Goal: Information Seeking & Learning: Learn about a topic

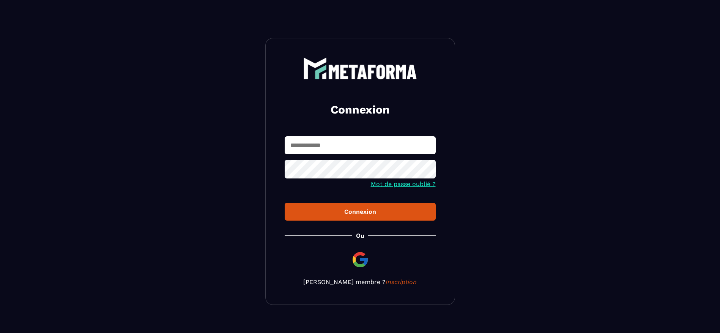
click at [397, 148] on input "text" at bounding box center [360, 145] width 151 height 18
type input "**********"
click at [285, 203] on button "Connexion" at bounding box center [360, 212] width 151 height 18
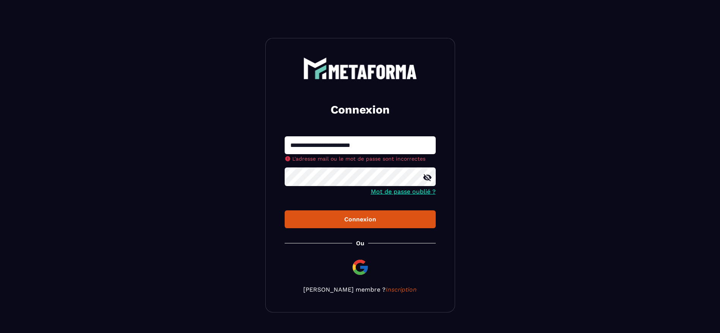
click at [282, 190] on div "**********" at bounding box center [360, 175] width 190 height 274
click at [429, 181] on form "**********" at bounding box center [360, 182] width 151 height 92
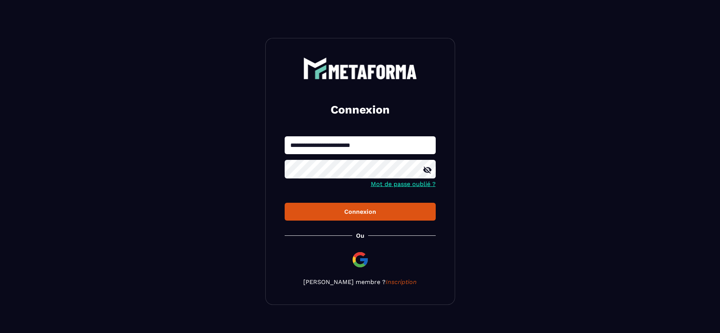
click at [430, 173] on icon at bounding box center [427, 169] width 9 height 9
click at [285, 203] on button "Connexion" at bounding box center [360, 212] width 151 height 18
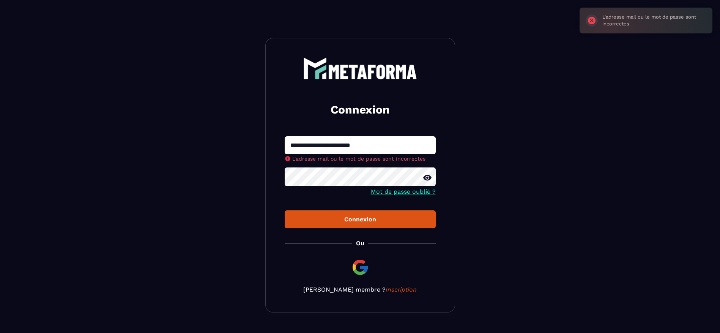
click at [285, 210] on button "Connexion" at bounding box center [360, 219] width 151 height 18
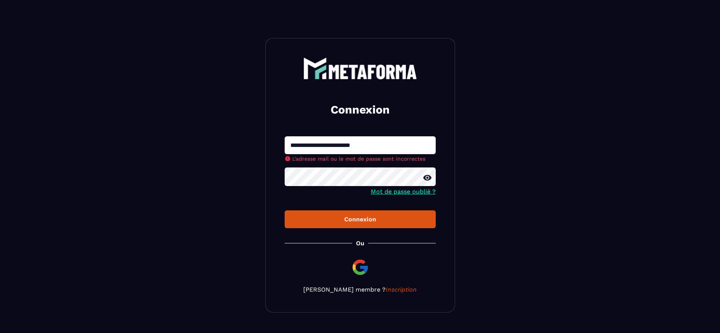
click at [285, 210] on button "Connexion" at bounding box center [360, 219] width 151 height 18
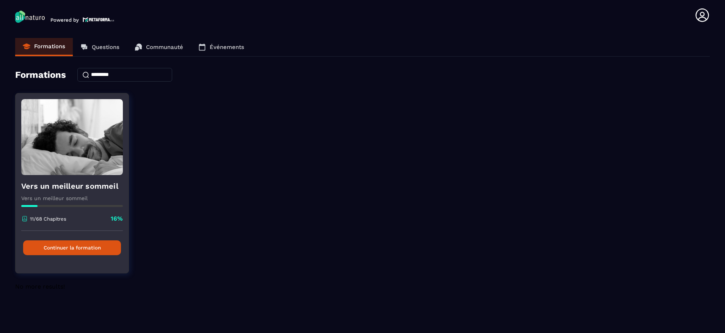
click at [72, 245] on button "Continuer la formation" at bounding box center [72, 247] width 98 height 15
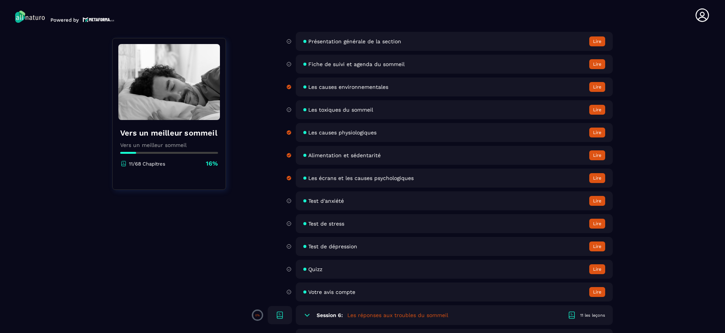
scroll to position [688, 0]
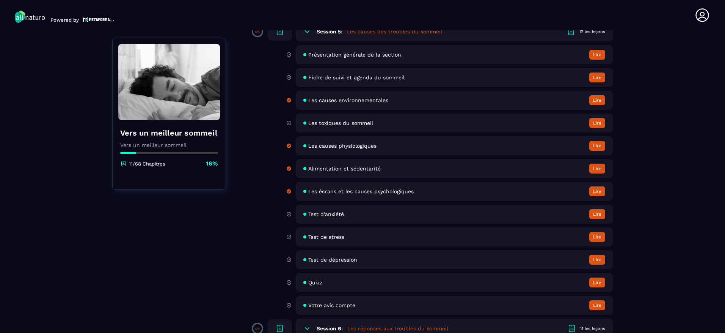
click at [352, 192] on span "Les écrans et les causes psychologiques" at bounding box center [360, 191] width 105 height 6
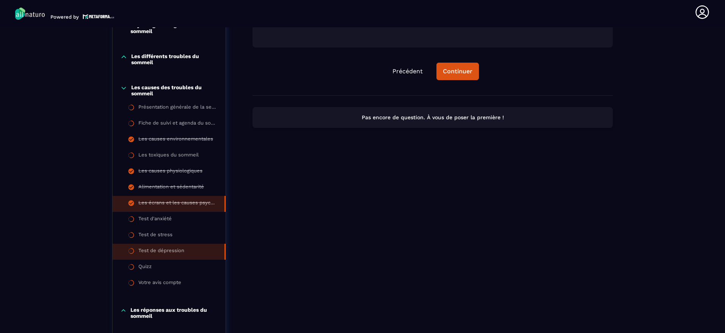
scroll to position [308, 0]
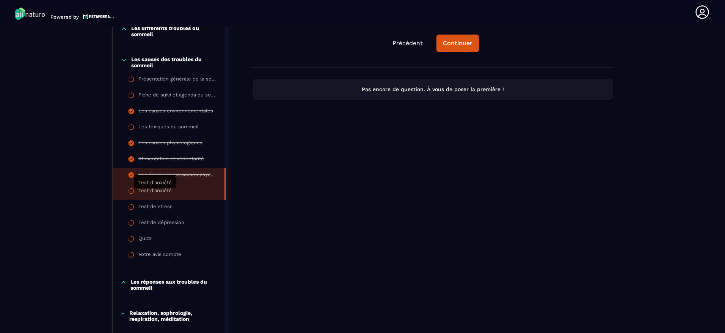
click at [172, 194] on li "Test d'anxiété" at bounding box center [169, 192] width 113 height 16
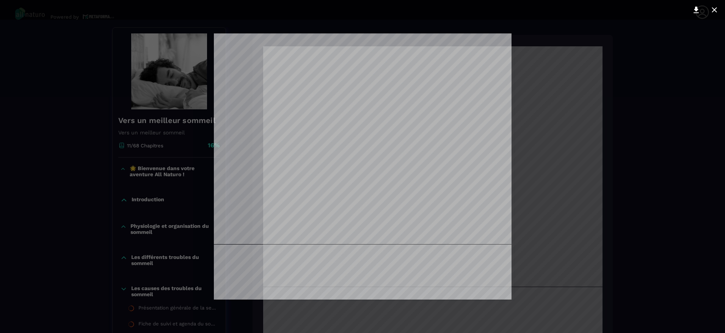
click at [642, 114] on div at bounding box center [362, 166] width 725 height 333
click at [622, 126] on div at bounding box center [362, 166] width 725 height 333
click at [539, 112] on div at bounding box center [362, 166] width 725 height 333
click at [544, 109] on div at bounding box center [362, 166] width 725 height 333
click at [556, 97] on div at bounding box center [362, 166] width 725 height 333
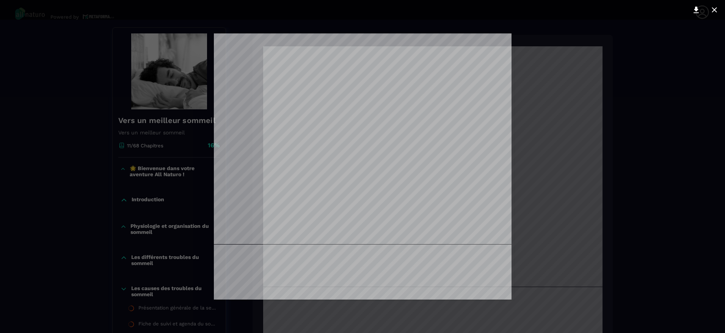
click at [68, 55] on div at bounding box center [362, 166] width 725 height 333
drag, startPoint x: 535, startPoint y: 316, endPoint x: 533, endPoint y: 312, distance: 4.9
click at [533, 312] on div at bounding box center [362, 166] width 725 height 333
click at [525, 308] on div at bounding box center [362, 166] width 725 height 333
